Goal: Task Accomplishment & Management: Manage account settings

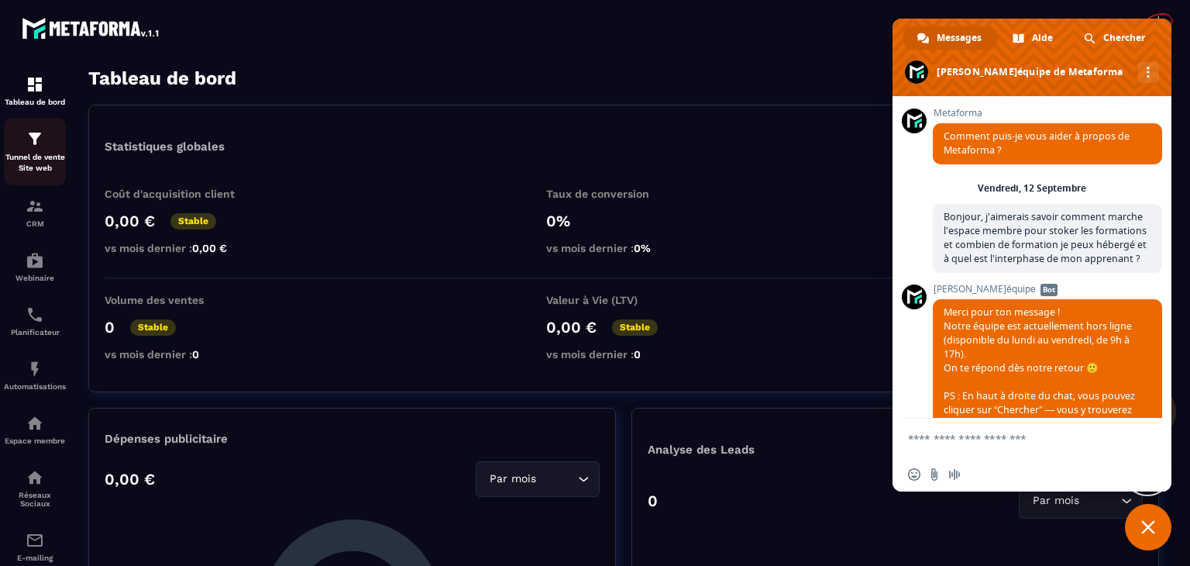
click at [33, 158] on p "Tunnel de vente Site web" at bounding box center [35, 163] width 62 height 22
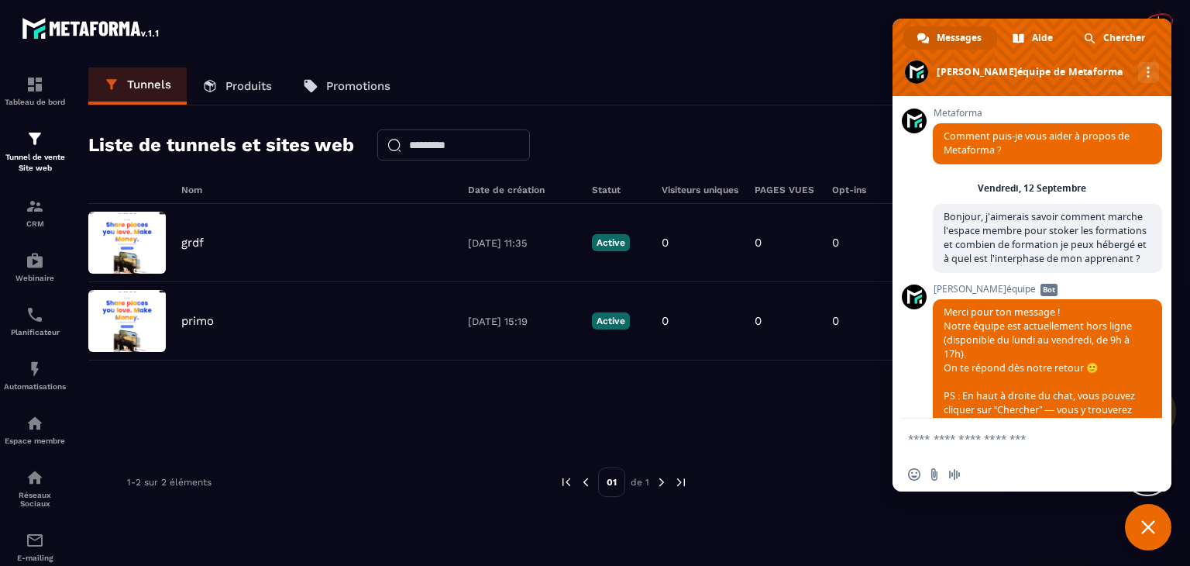
click at [1143, 532] on span "Fermer le chat" at bounding box center [1148, 527] width 14 height 14
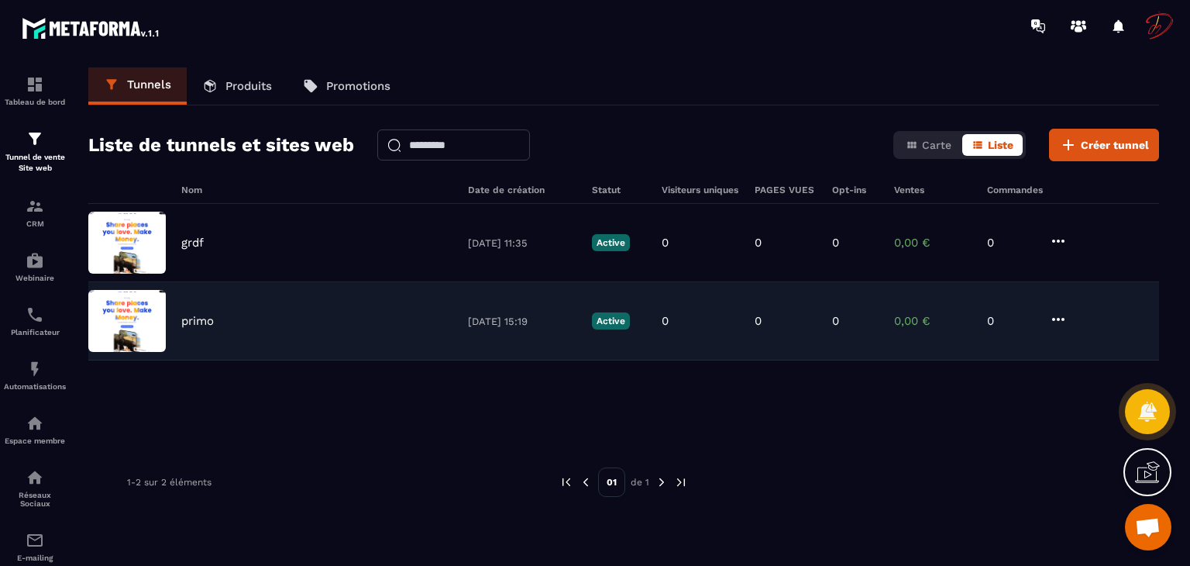
click at [995, 329] on div "primo [DATE] 15:19 Active 0 0 0 0,00 € 0" at bounding box center [623, 321] width 1071 height 78
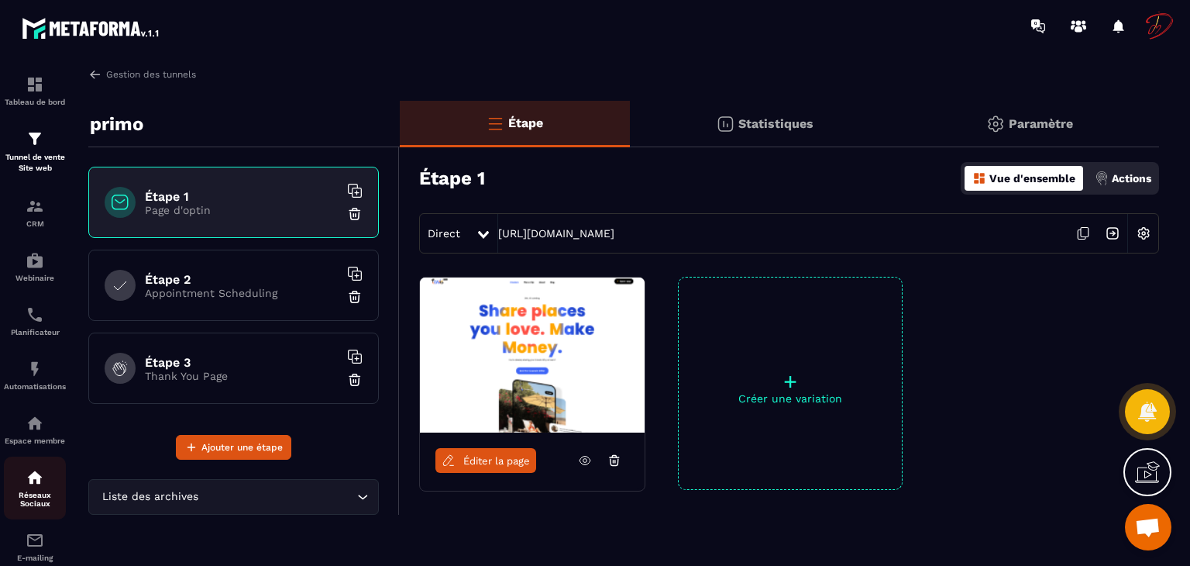
click at [21, 491] on div "Réseaux Sociaux" at bounding box center [35, 488] width 62 height 40
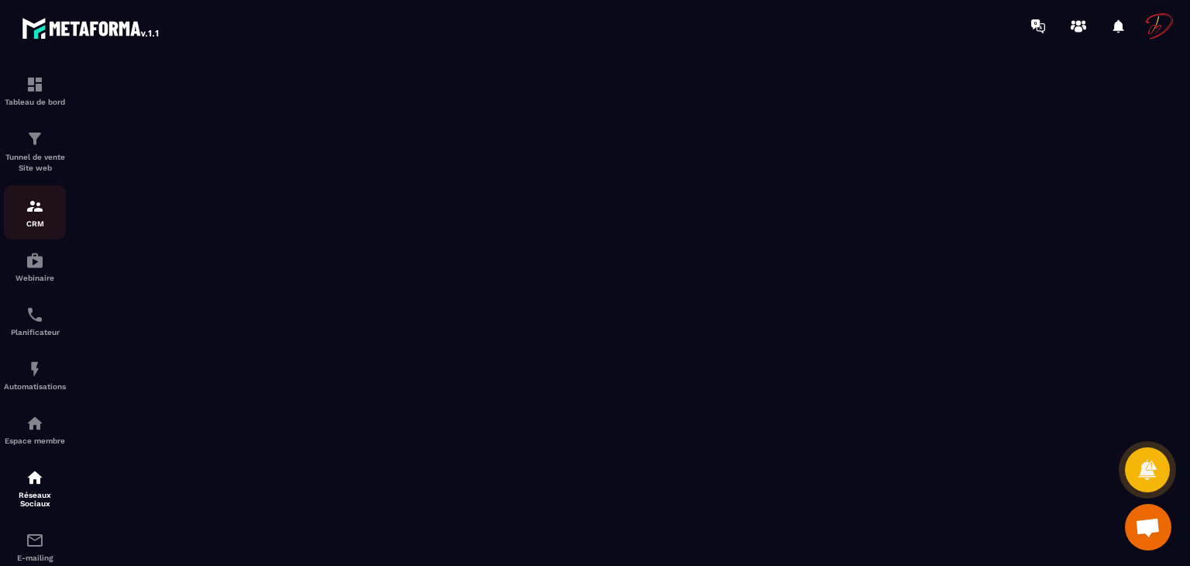
click at [41, 210] on img at bounding box center [35, 206] width 19 height 19
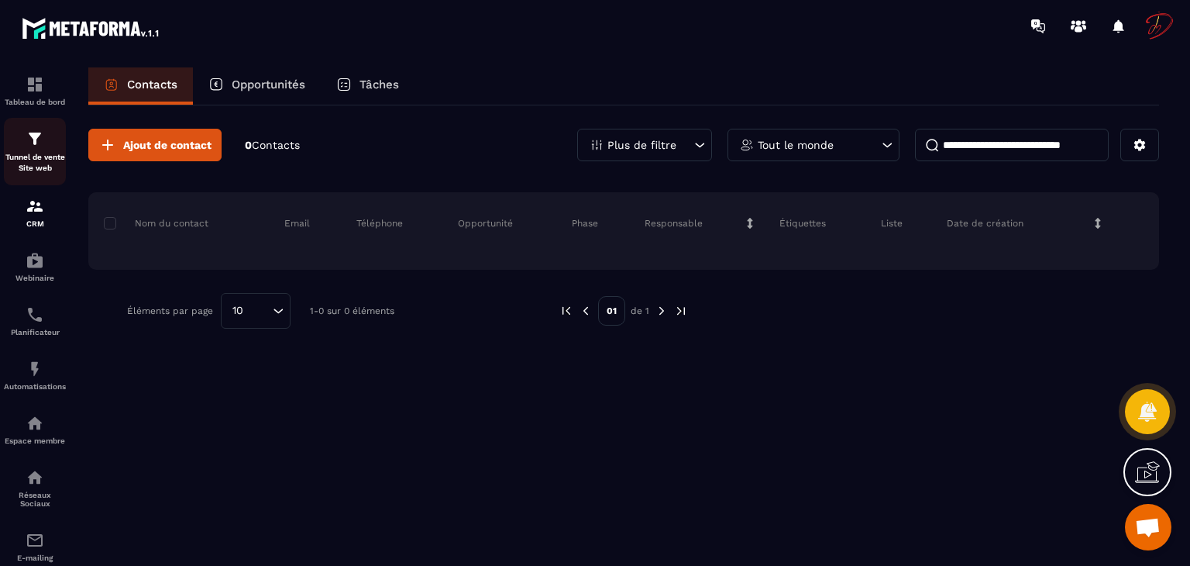
click at [31, 160] on p "Tunnel de vente Site web" at bounding box center [35, 163] width 62 height 22
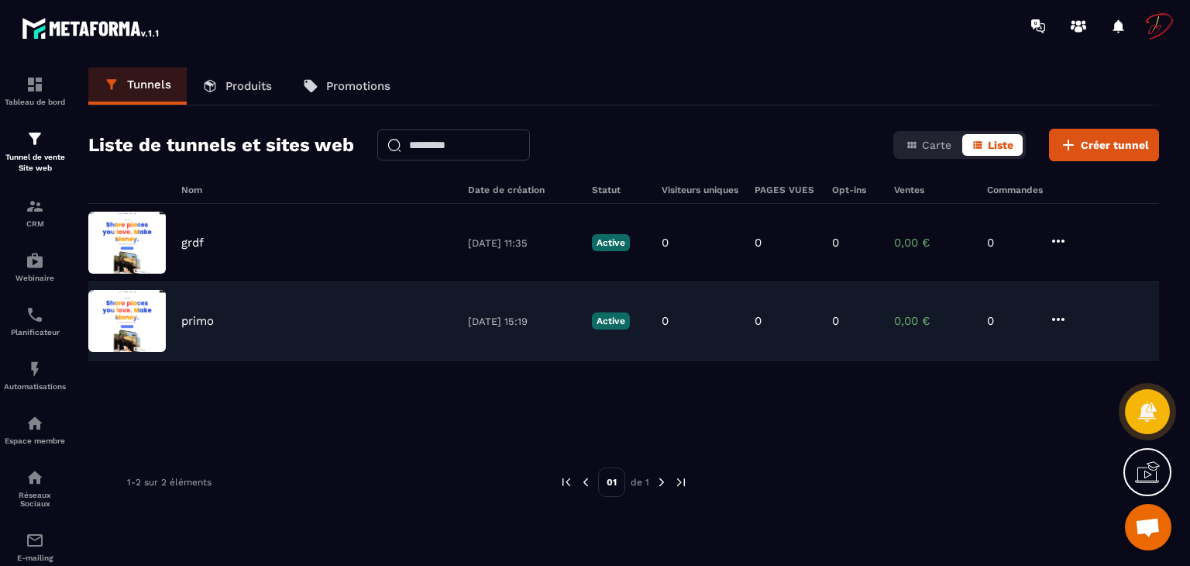
click at [1062, 317] on icon at bounding box center [1058, 319] width 19 height 19
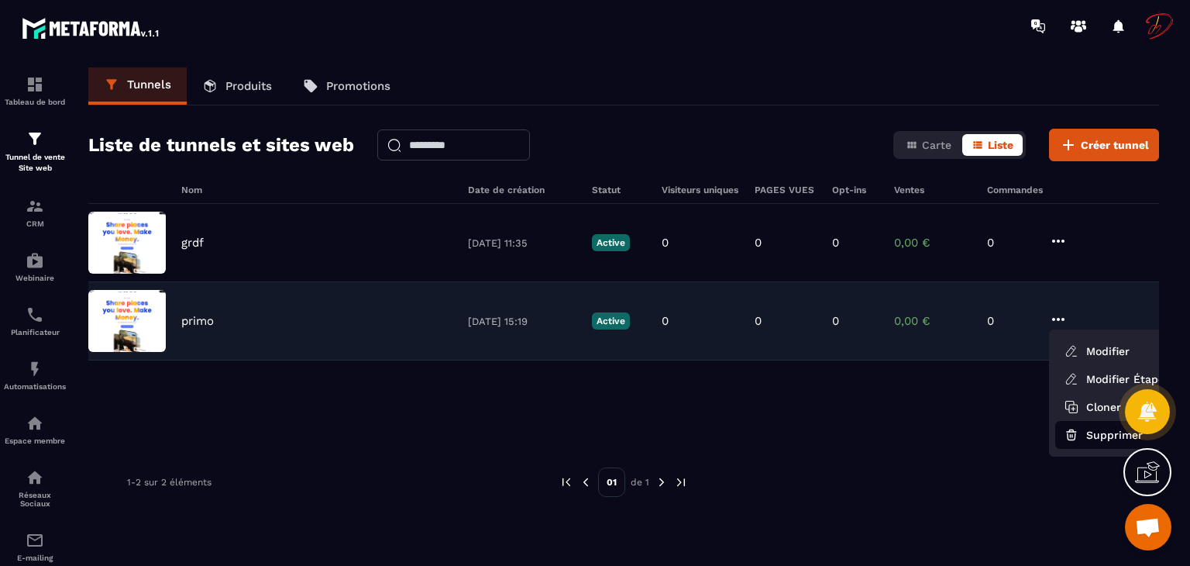
click at [1092, 435] on button "Supprimer" at bounding box center [1117, 435] width 124 height 28
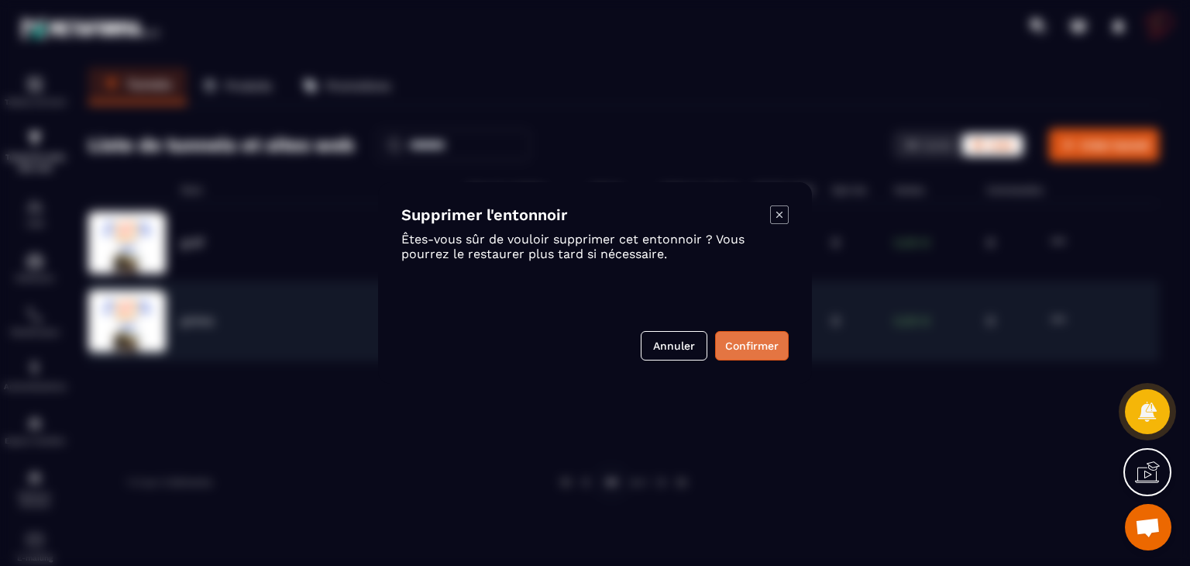
click at [758, 339] on button "Confirmer" at bounding box center [752, 345] width 74 height 29
